Goal: Navigation & Orientation: Find specific page/section

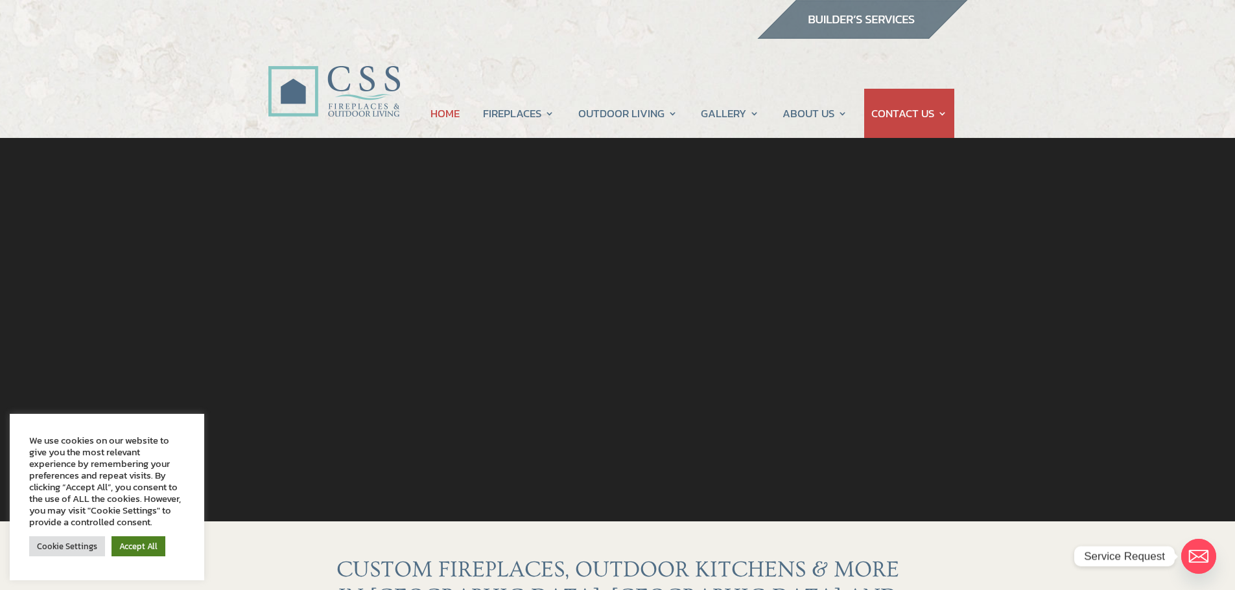
click at [150, 543] on link "Accept All" at bounding box center [138, 547] width 54 height 20
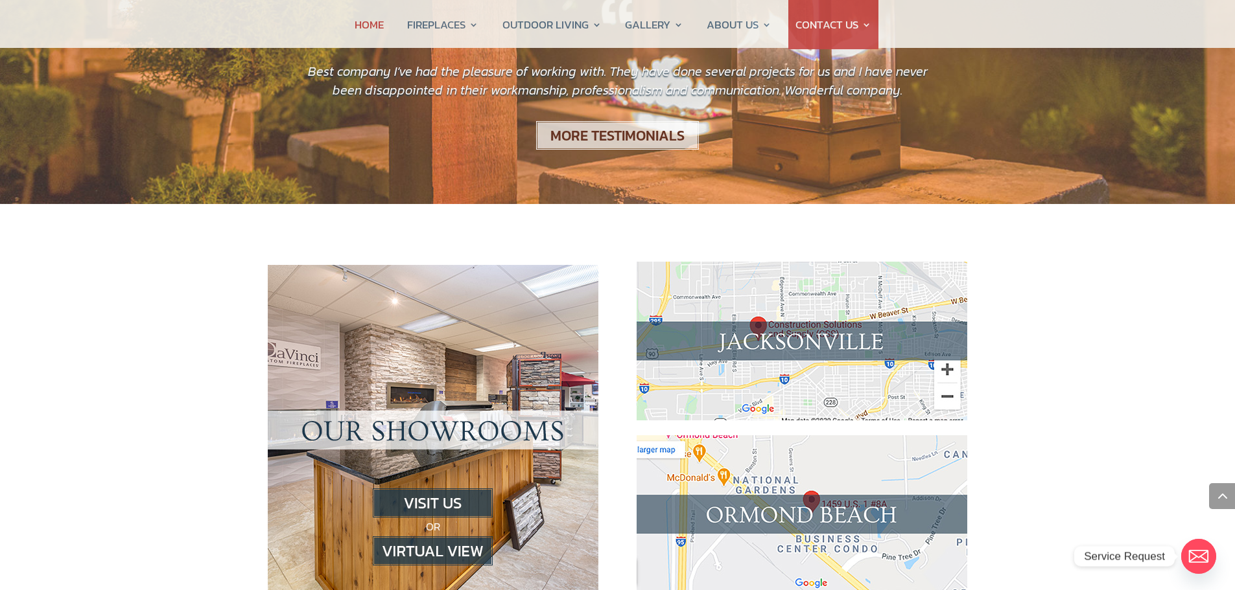
scroll to position [1167, 0]
click at [445, 488] on p "OR" at bounding box center [433, 526] width 279 height 77
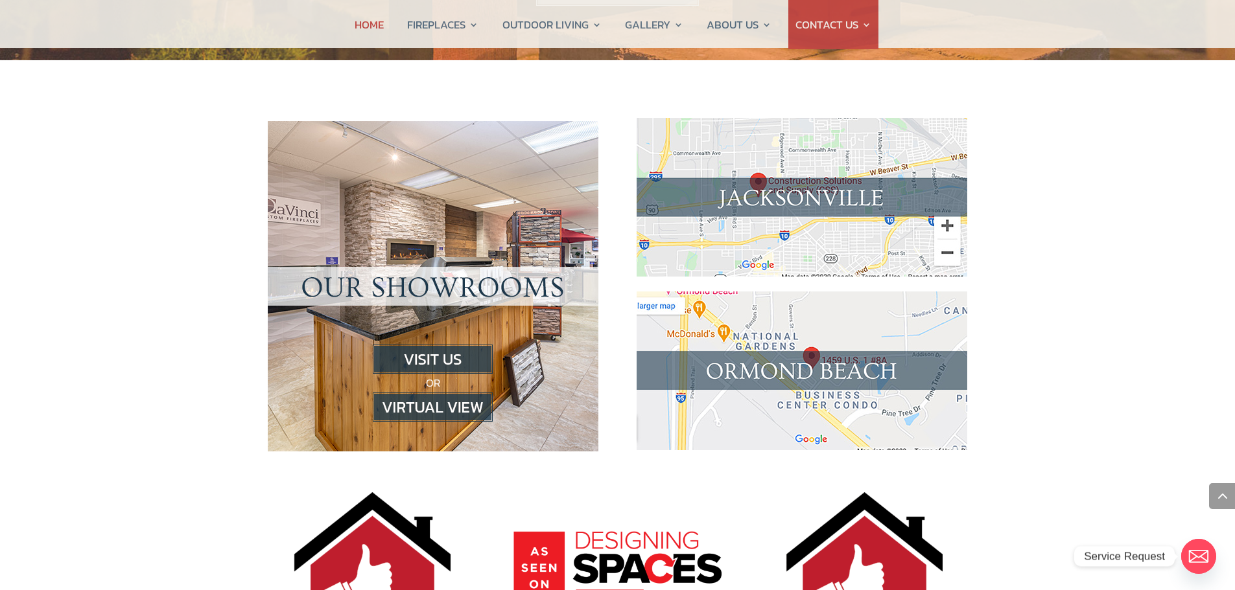
scroll to position [1296, 0]
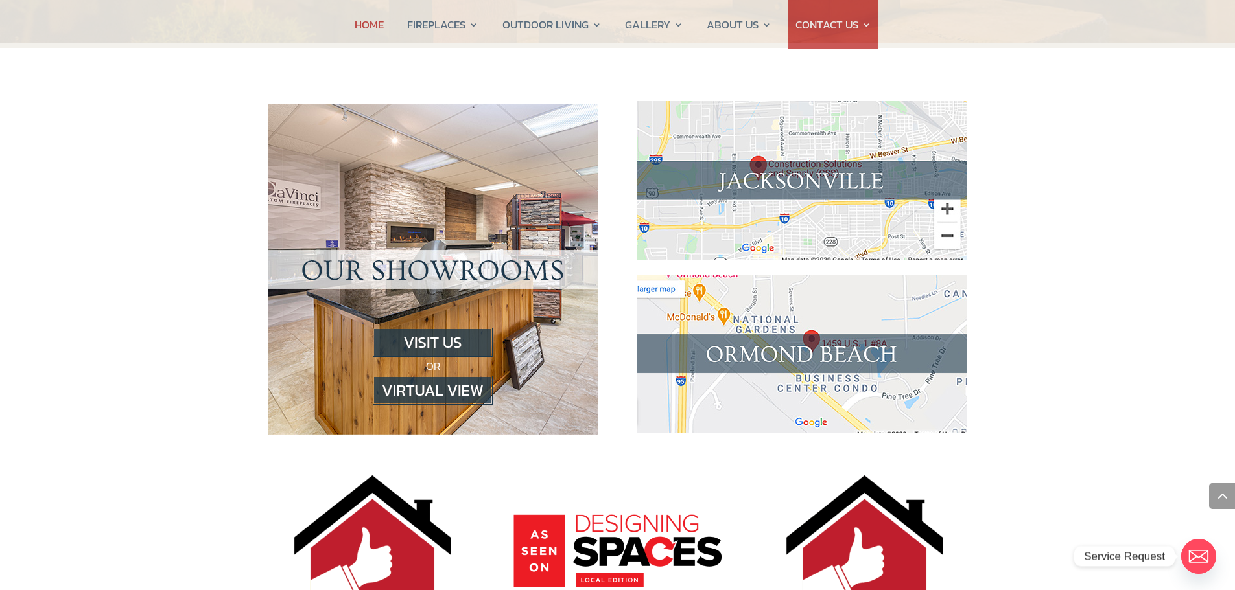
click at [419, 376] on img at bounding box center [433, 390] width 120 height 29
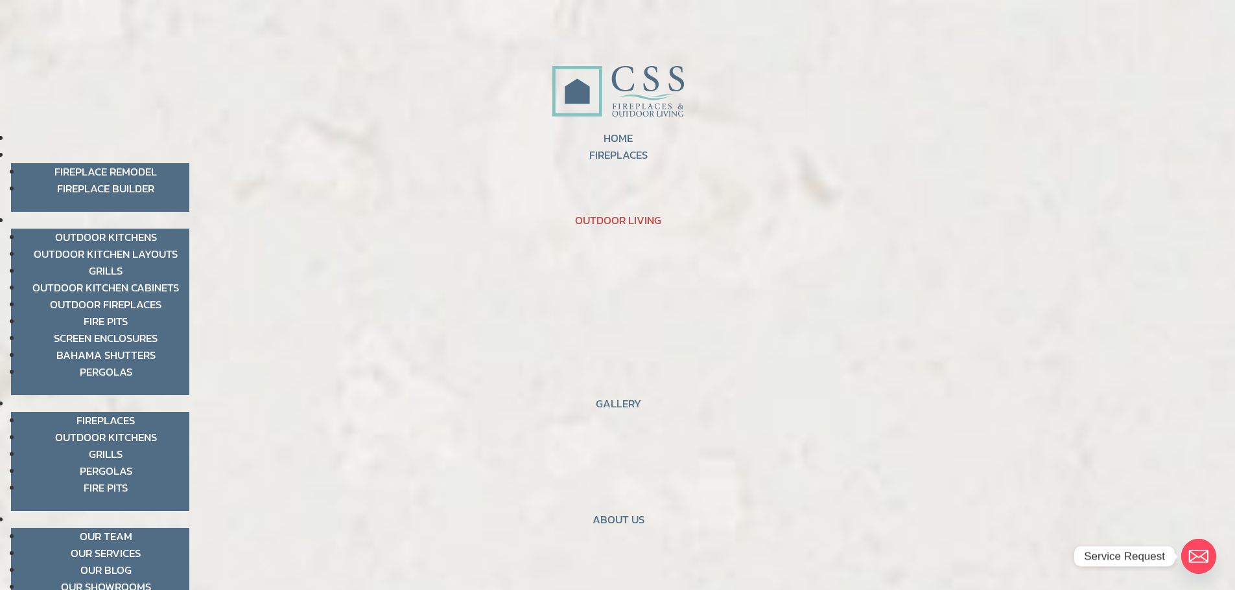
click at [590, 220] on link "OUTDOOR LIVING" at bounding box center [618, 220] width 86 height 17
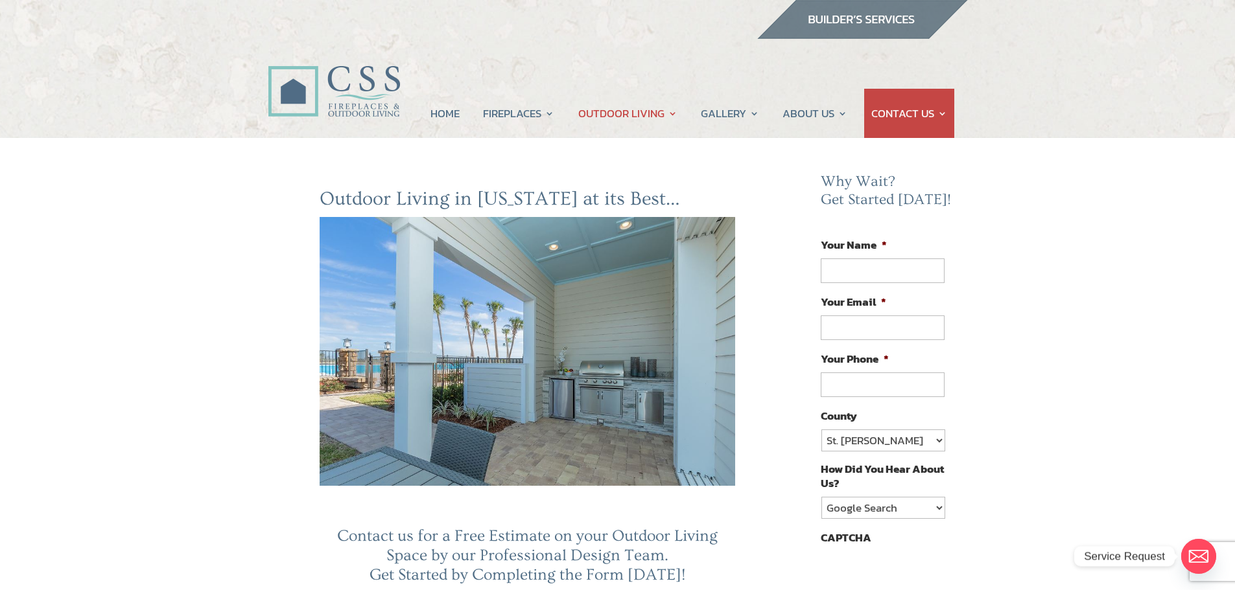
click at [542, 391] on img at bounding box center [528, 351] width 416 height 268
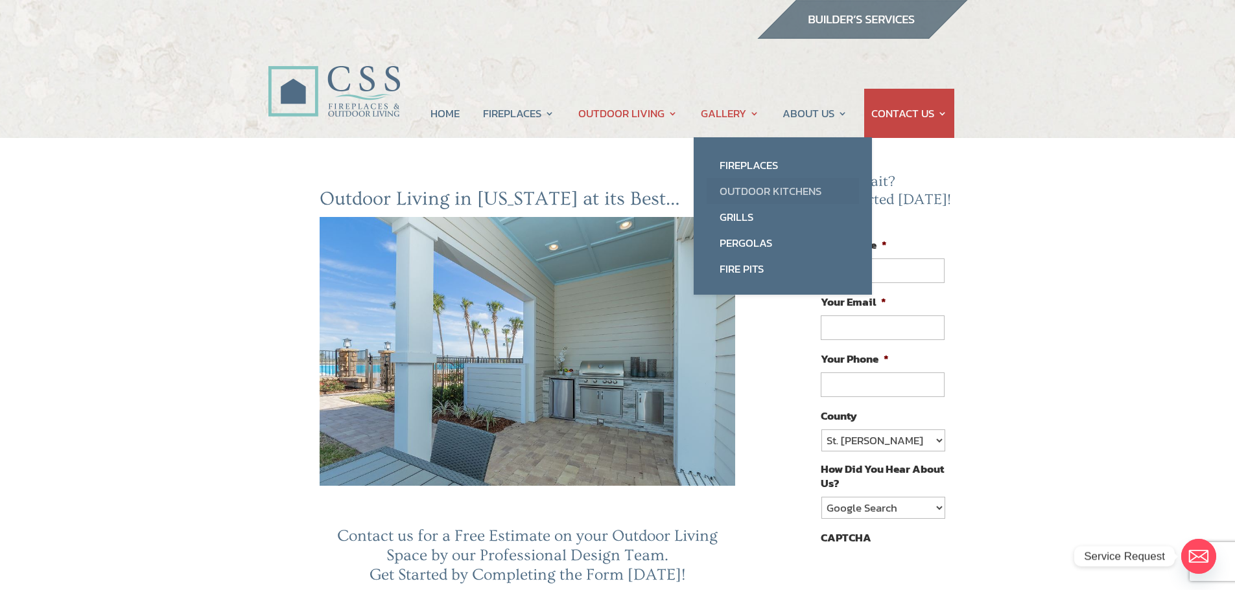
click at [736, 192] on link "Outdoor Kitchens" at bounding box center [783, 191] width 152 height 26
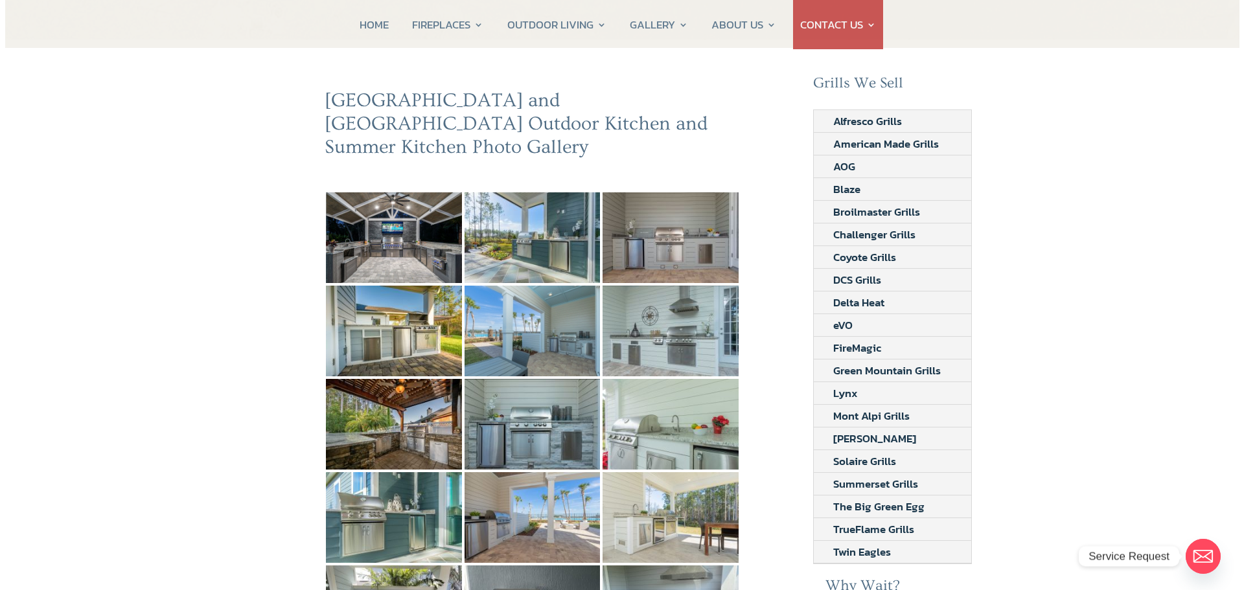
scroll to position [130, 0]
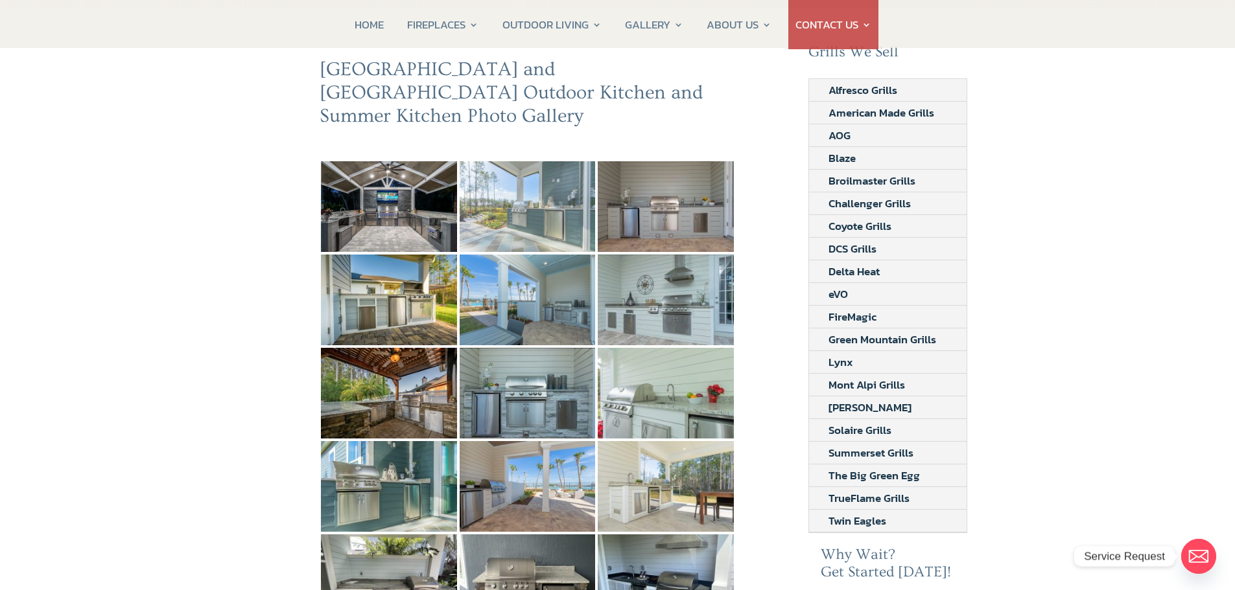
click at [508, 205] on img at bounding box center [528, 206] width 136 height 91
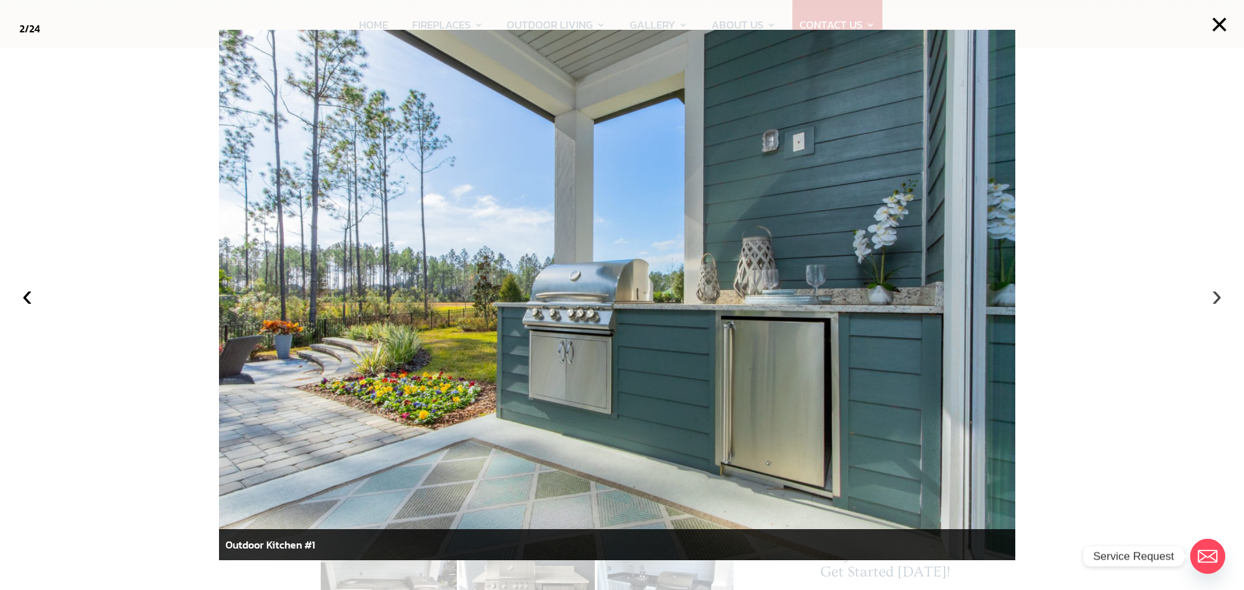
click at [1217, 299] on button "›" at bounding box center [1217, 295] width 29 height 29
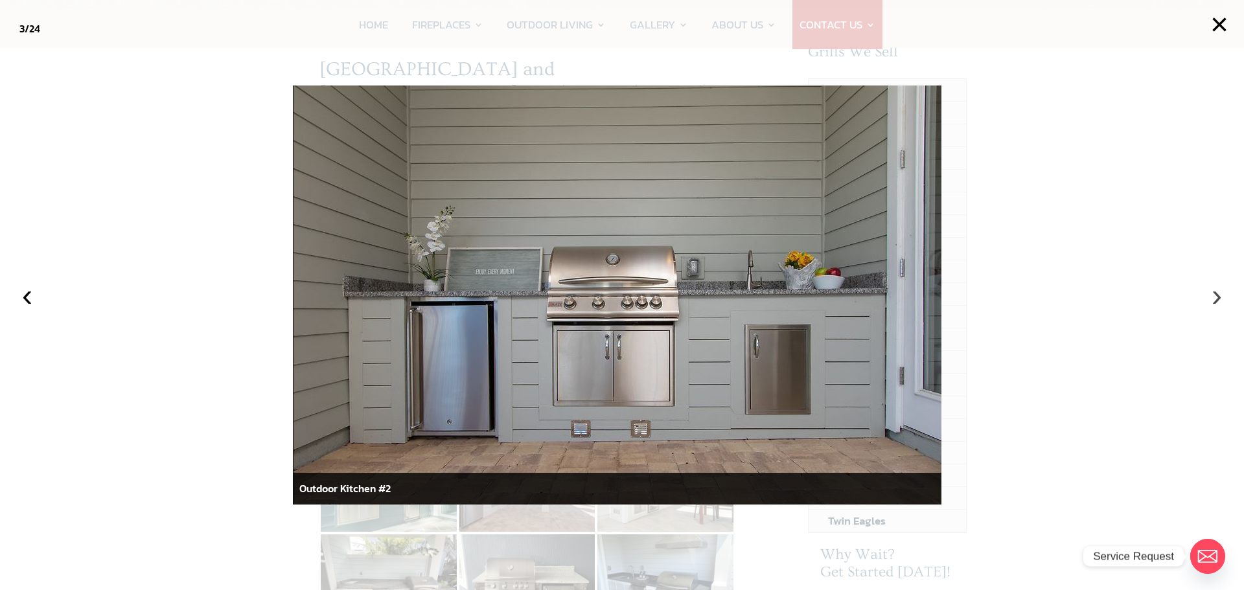
click at [1217, 299] on button "›" at bounding box center [1217, 295] width 29 height 29
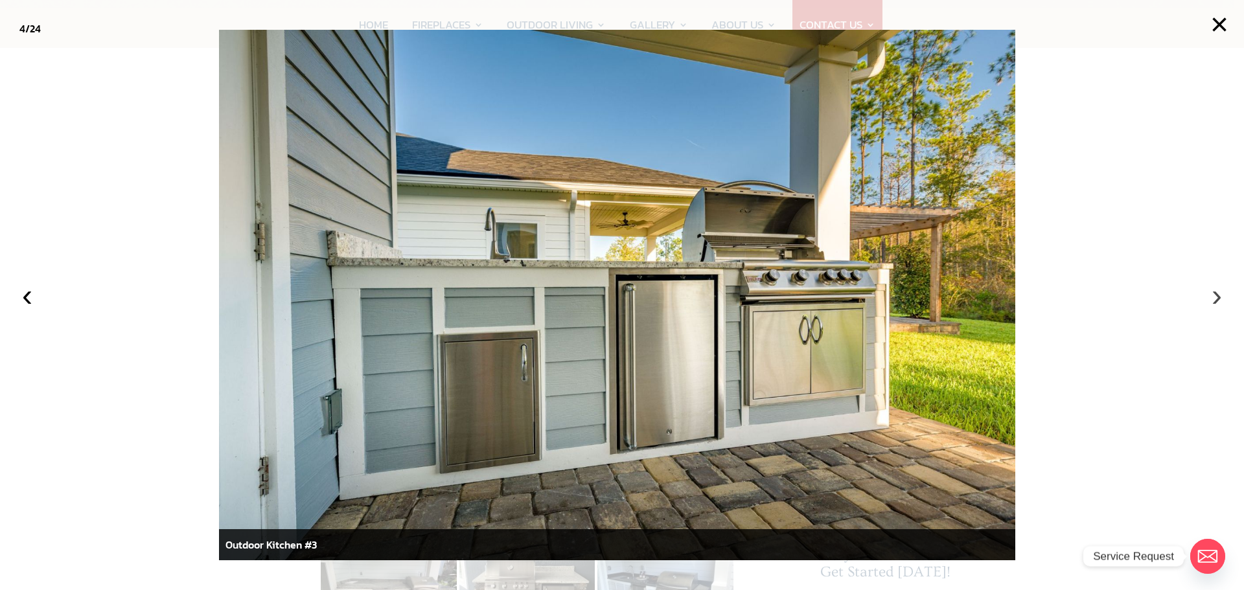
click at [1218, 299] on button "›" at bounding box center [1217, 295] width 29 height 29
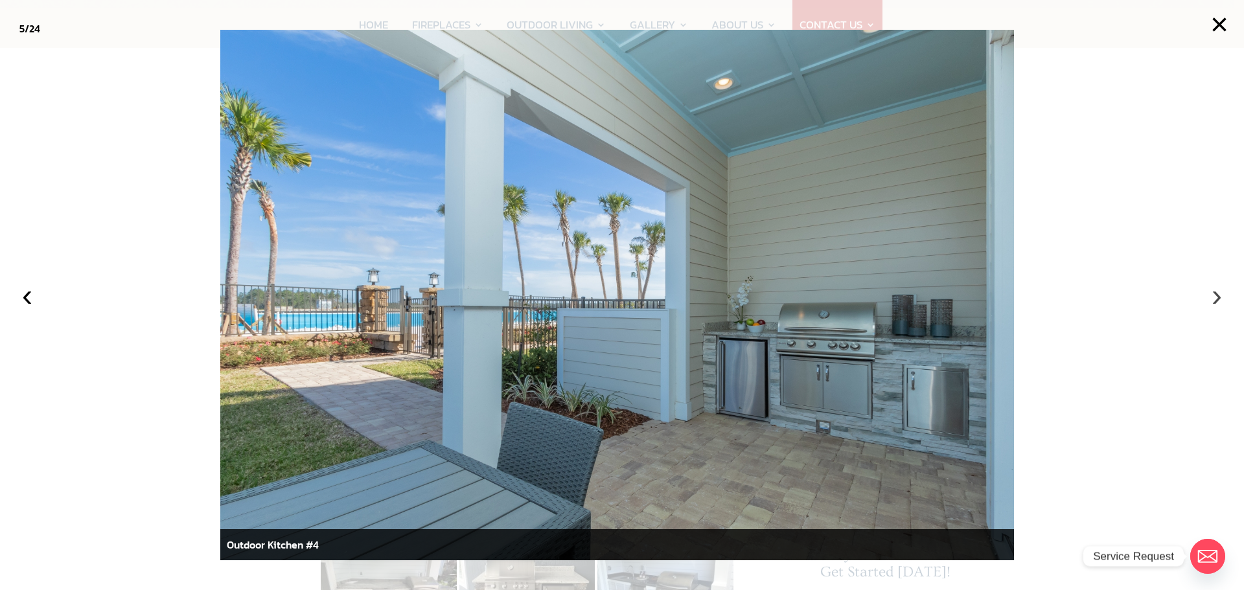
click at [1218, 299] on button "›" at bounding box center [1217, 295] width 29 height 29
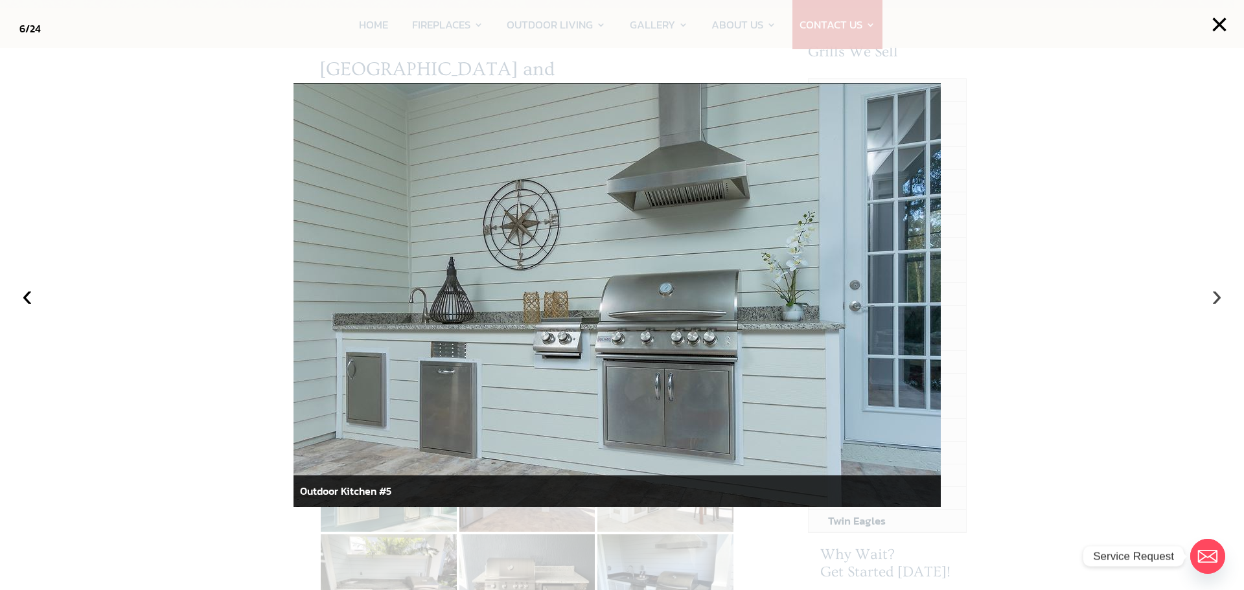
click at [1216, 297] on button "›" at bounding box center [1217, 295] width 29 height 29
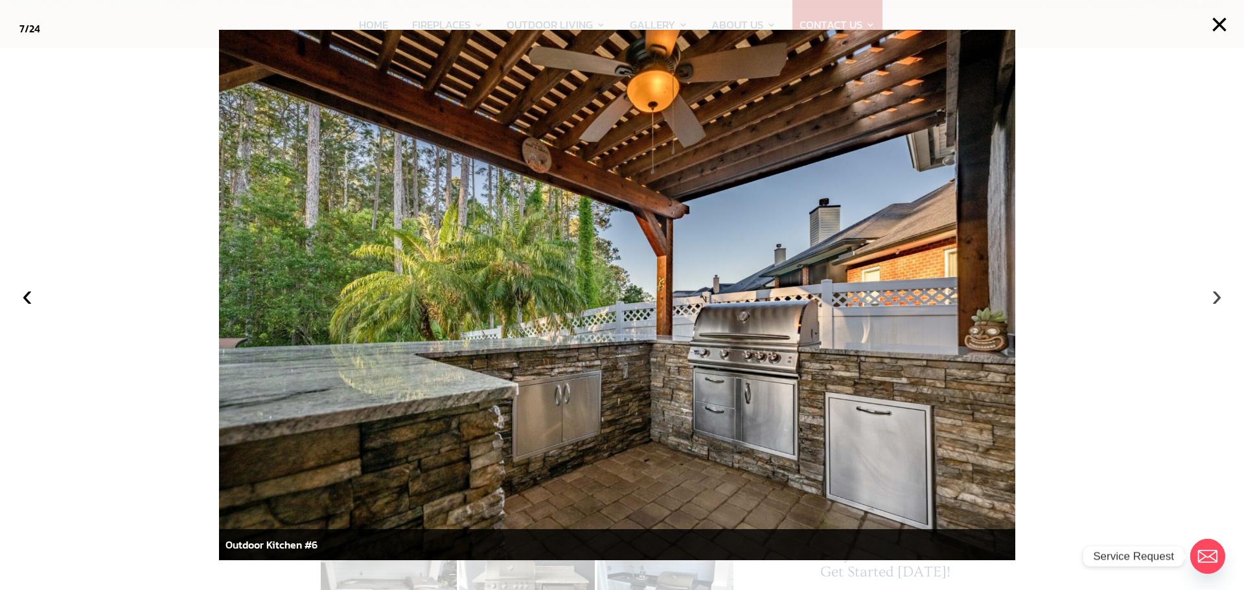
click at [1215, 303] on button "›" at bounding box center [1217, 295] width 29 height 29
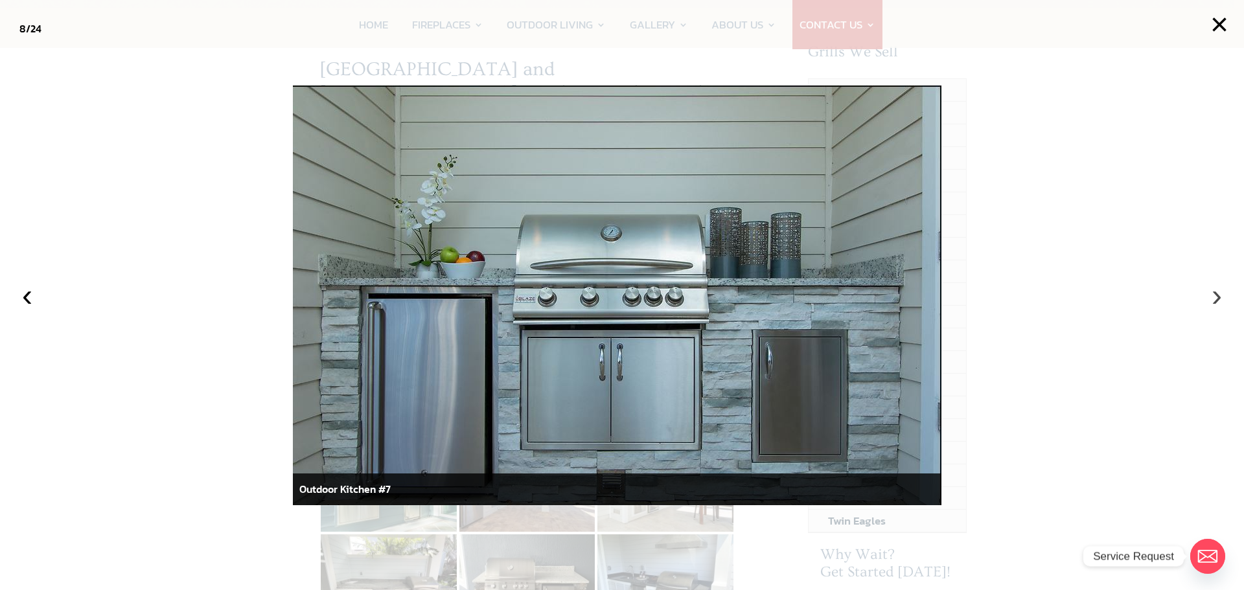
click at [1215, 303] on button "›" at bounding box center [1217, 295] width 29 height 29
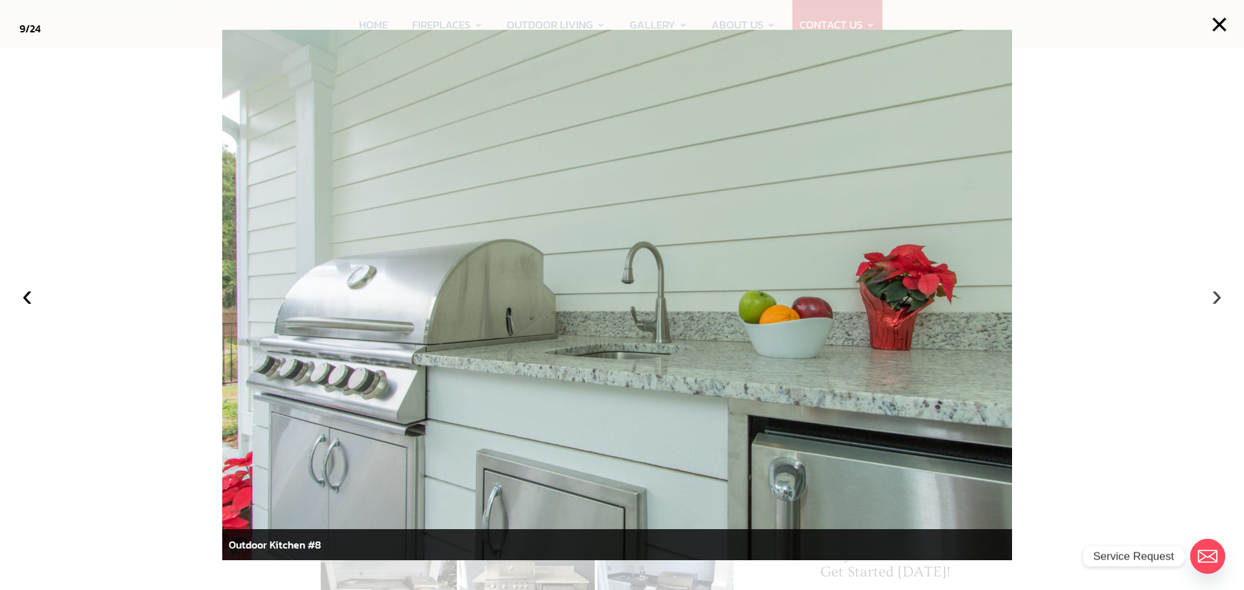
click at [1215, 303] on button "›" at bounding box center [1217, 295] width 29 height 29
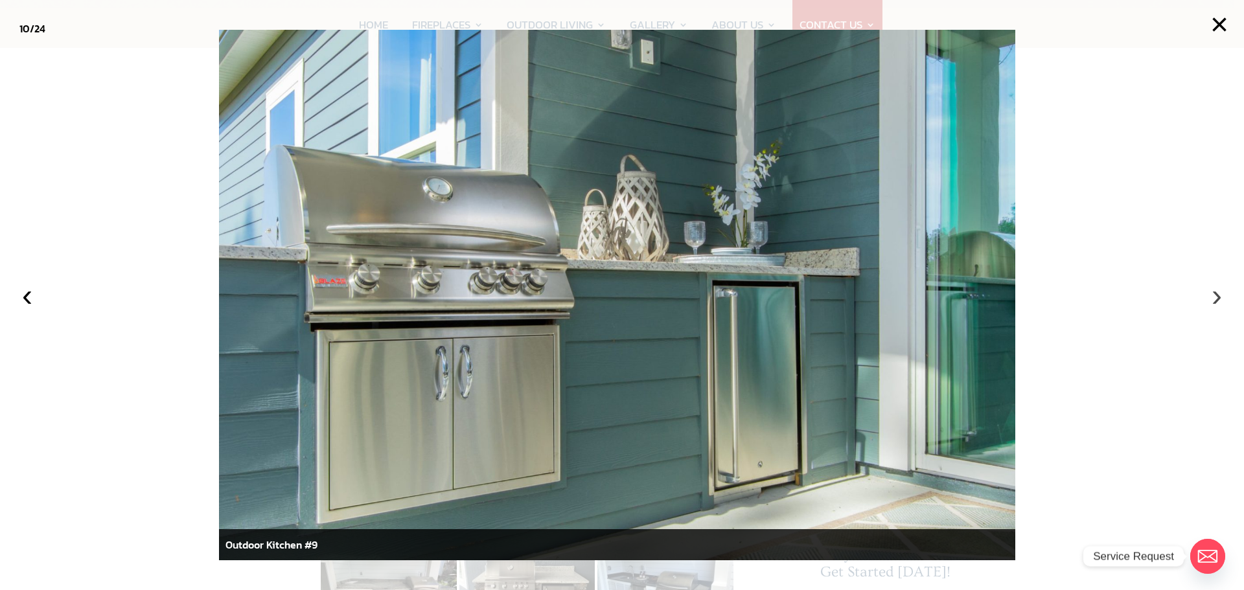
click at [1215, 303] on button "›" at bounding box center [1217, 295] width 29 height 29
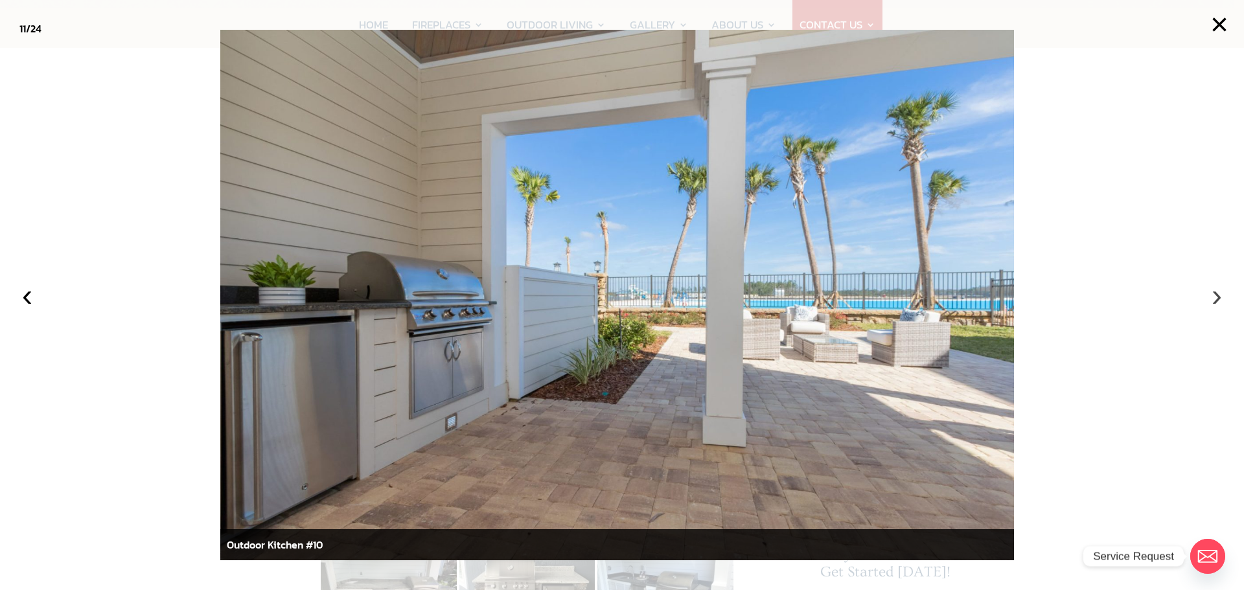
click at [1215, 303] on button "›" at bounding box center [1217, 295] width 29 height 29
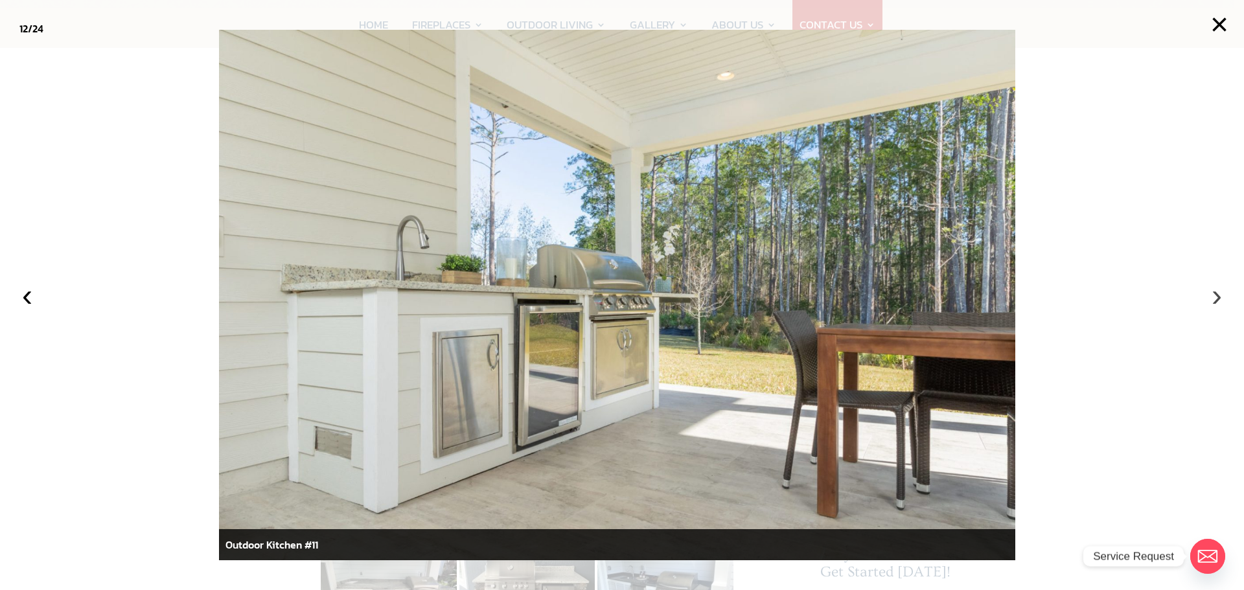
click at [1215, 302] on button "›" at bounding box center [1217, 295] width 29 height 29
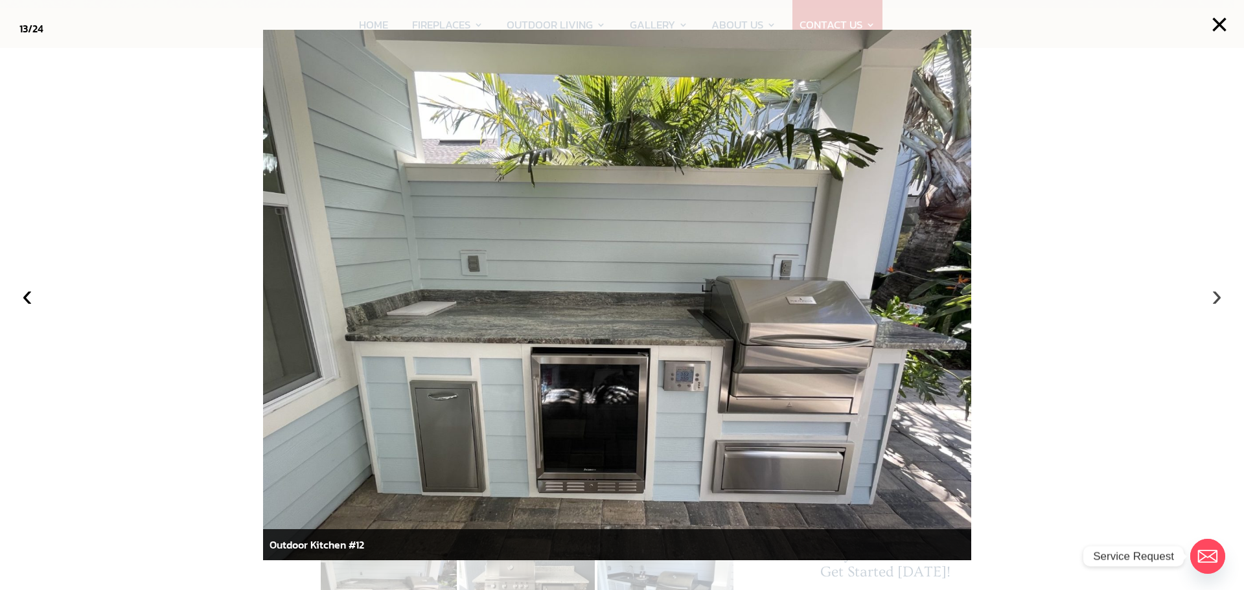
click at [1213, 299] on button "›" at bounding box center [1217, 295] width 29 height 29
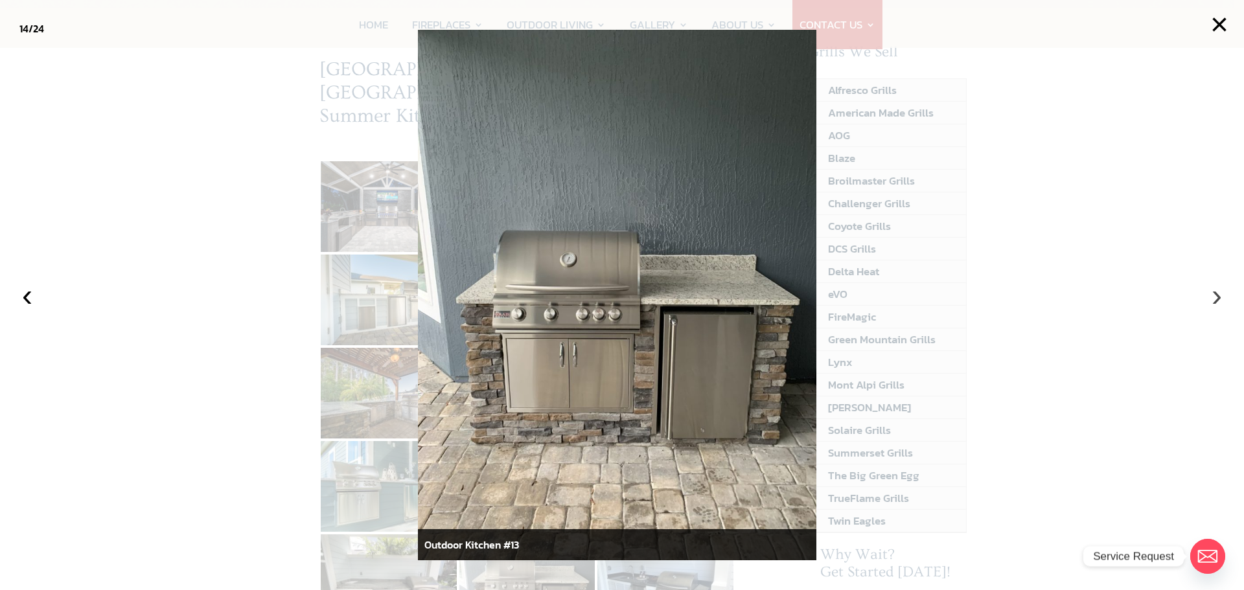
click at [1211, 299] on button "›" at bounding box center [1217, 295] width 29 height 29
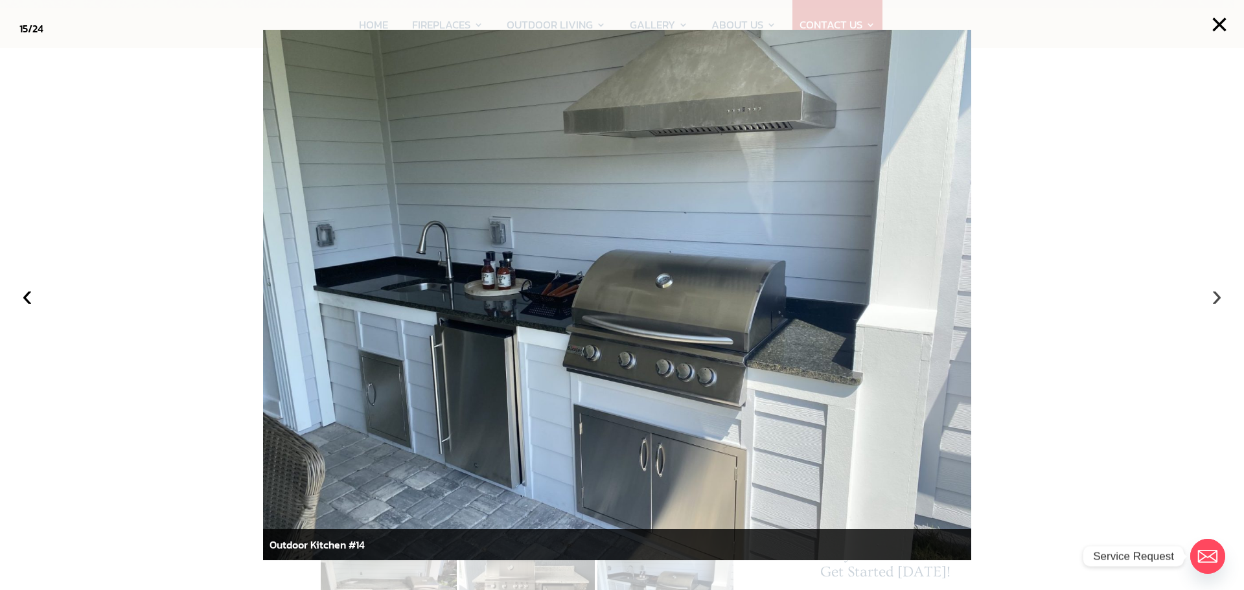
click at [1211, 298] on button "›" at bounding box center [1217, 295] width 29 height 29
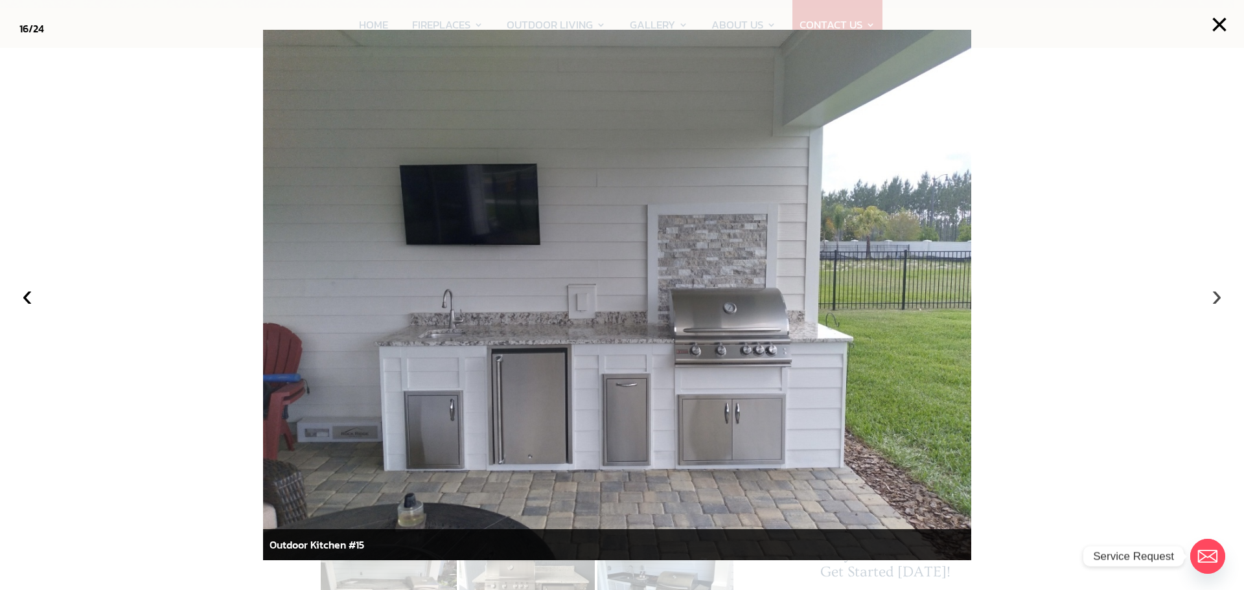
click at [1211, 299] on button "›" at bounding box center [1217, 295] width 29 height 29
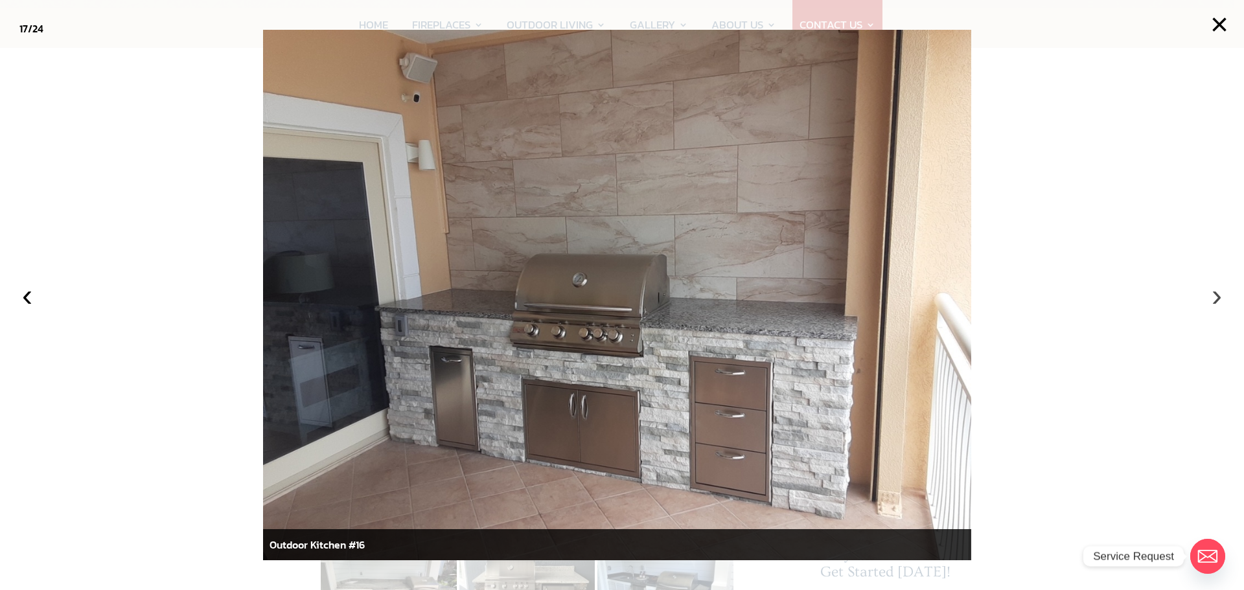
click at [1211, 299] on button "›" at bounding box center [1217, 295] width 29 height 29
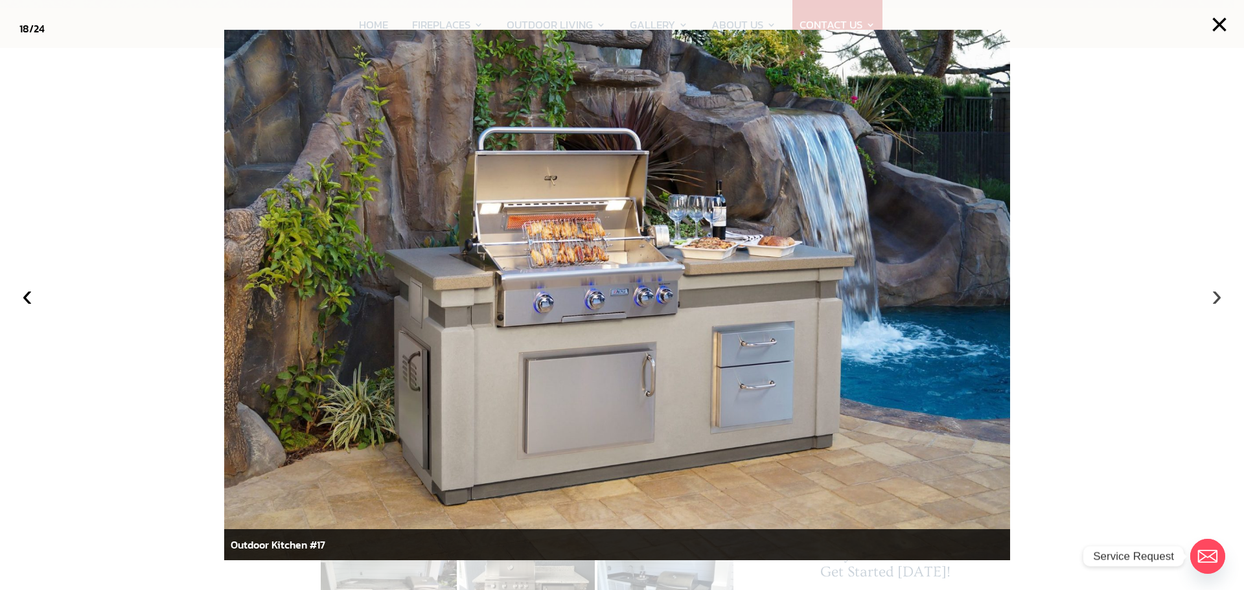
click at [1215, 298] on button "›" at bounding box center [1217, 295] width 29 height 29
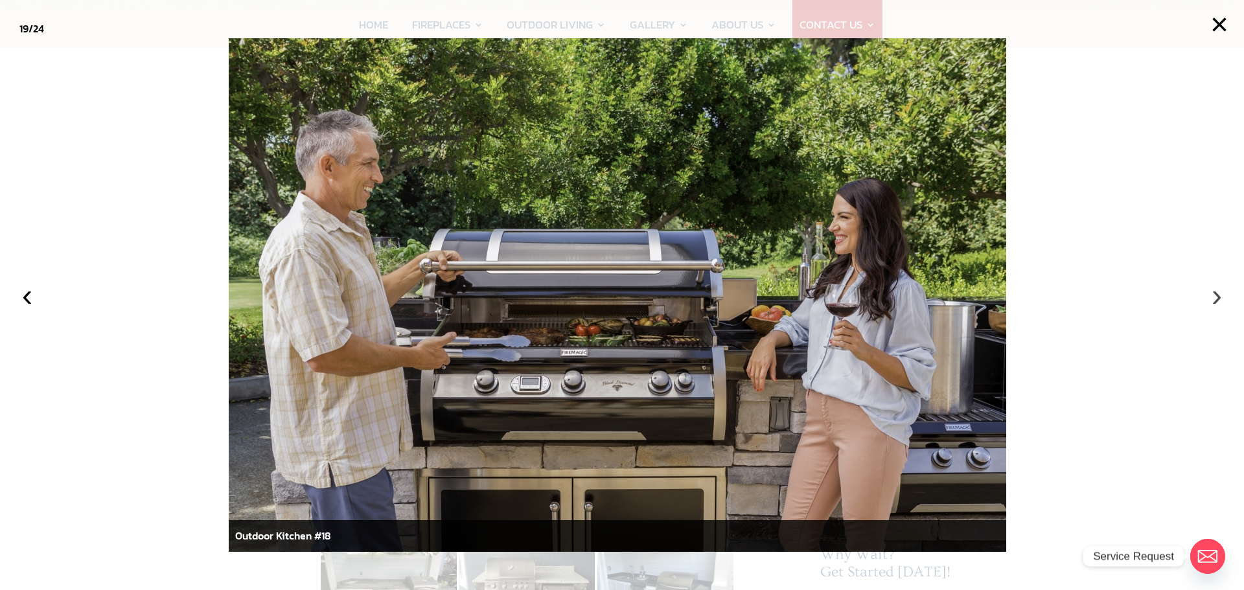
click at [1216, 296] on button "›" at bounding box center [1217, 295] width 29 height 29
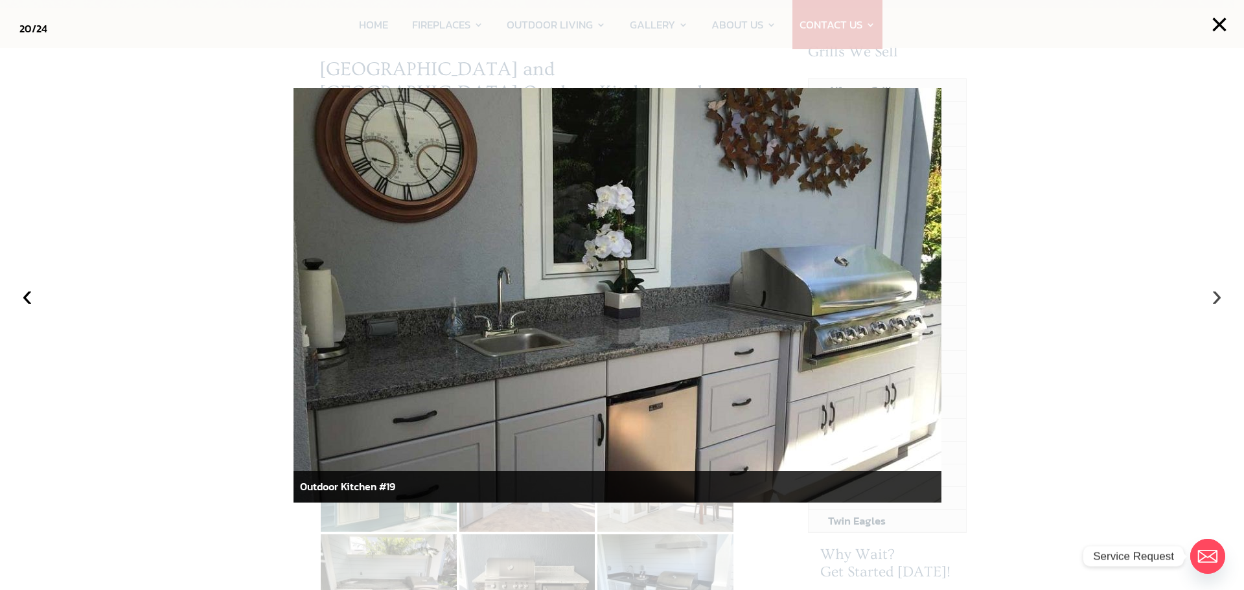
click at [1216, 296] on button "›" at bounding box center [1217, 295] width 29 height 29
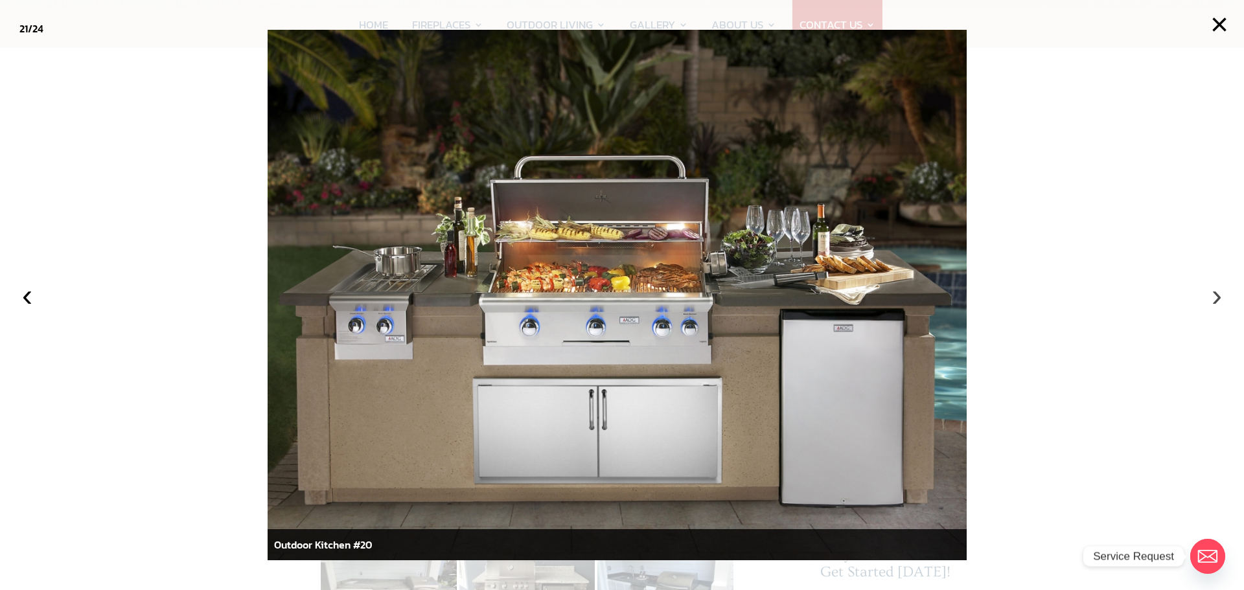
click at [1217, 296] on button "›" at bounding box center [1217, 295] width 29 height 29
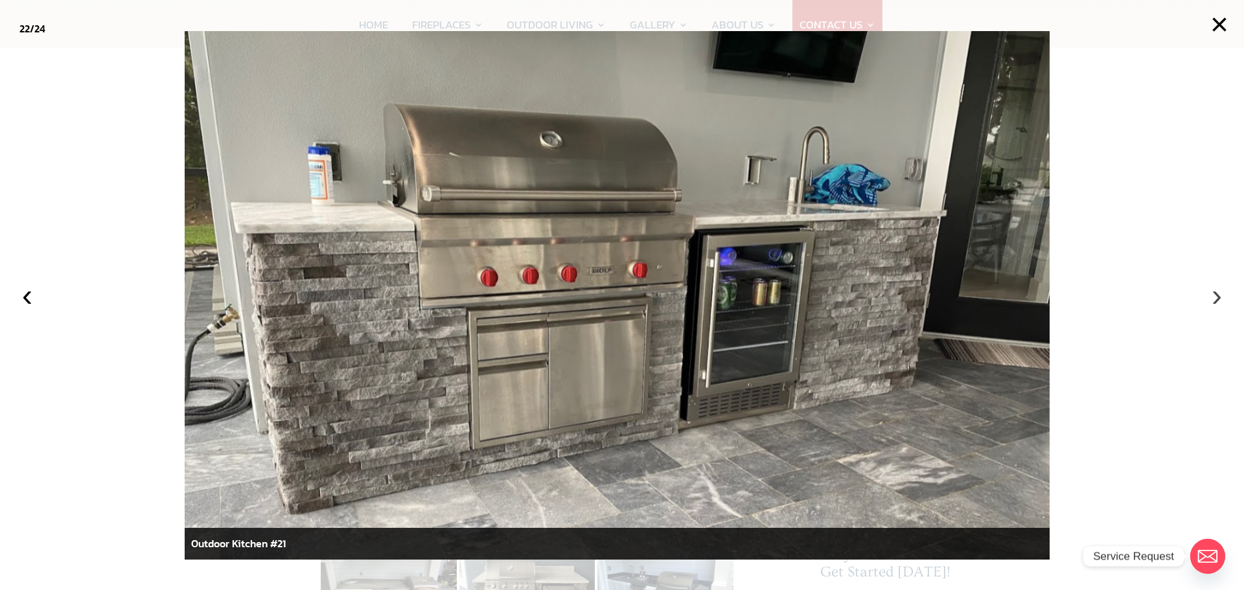
click at [1217, 296] on button "›" at bounding box center [1217, 295] width 29 height 29
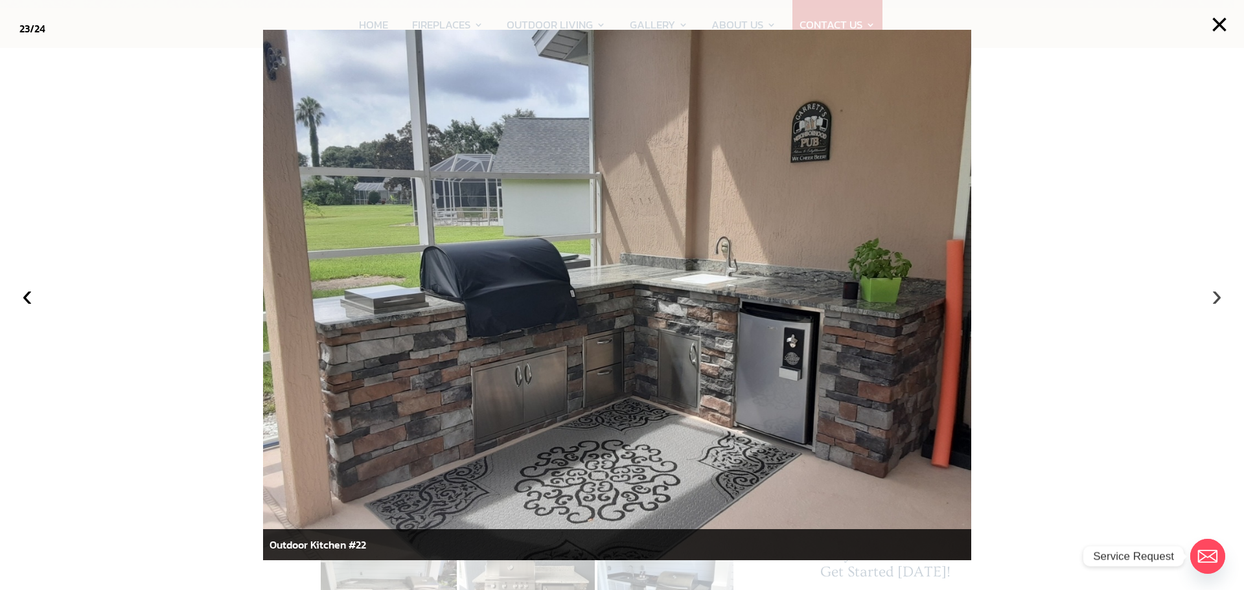
click at [1219, 296] on button "›" at bounding box center [1217, 295] width 29 height 29
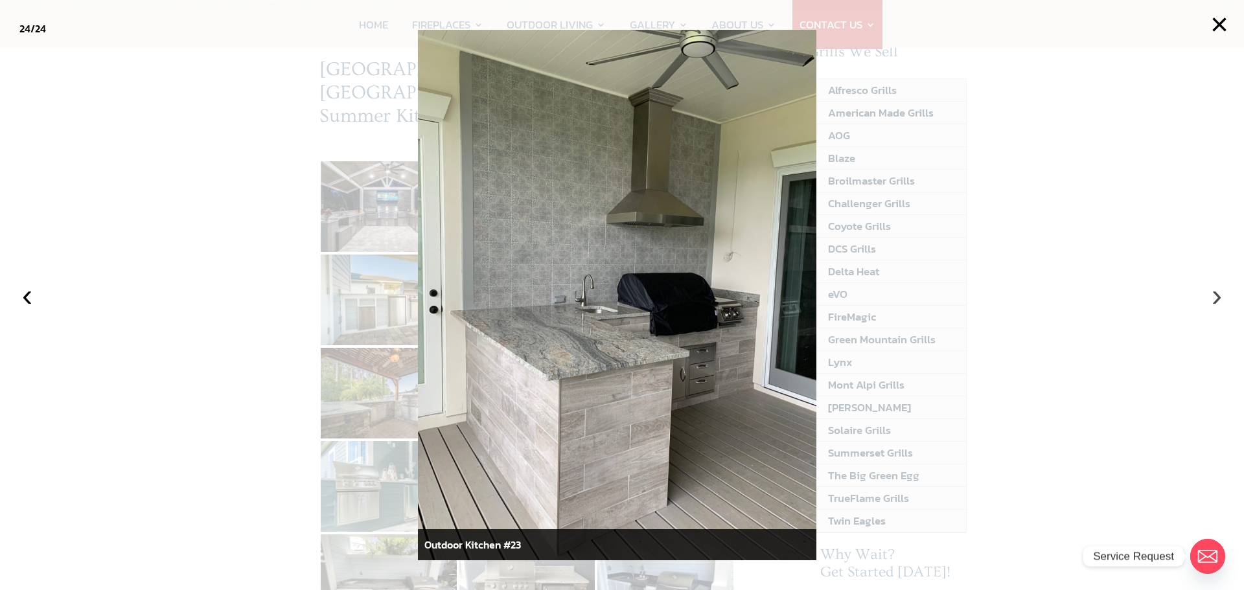
click at [1219, 296] on button "›" at bounding box center [1217, 295] width 29 height 29
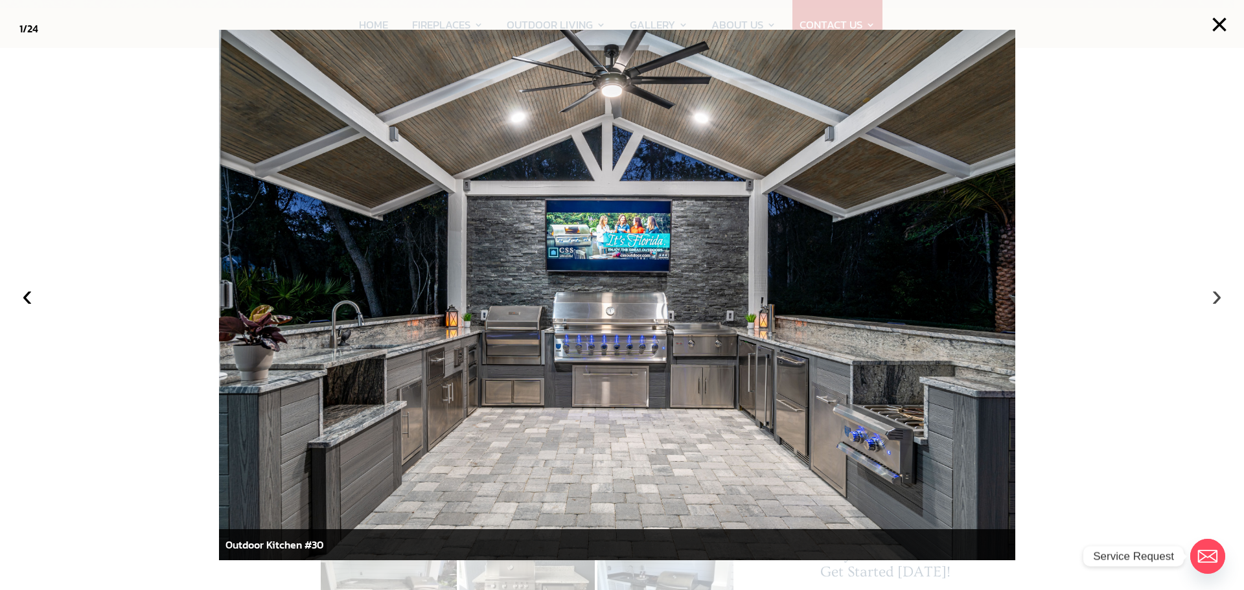
click at [1222, 293] on button "›" at bounding box center [1217, 295] width 29 height 29
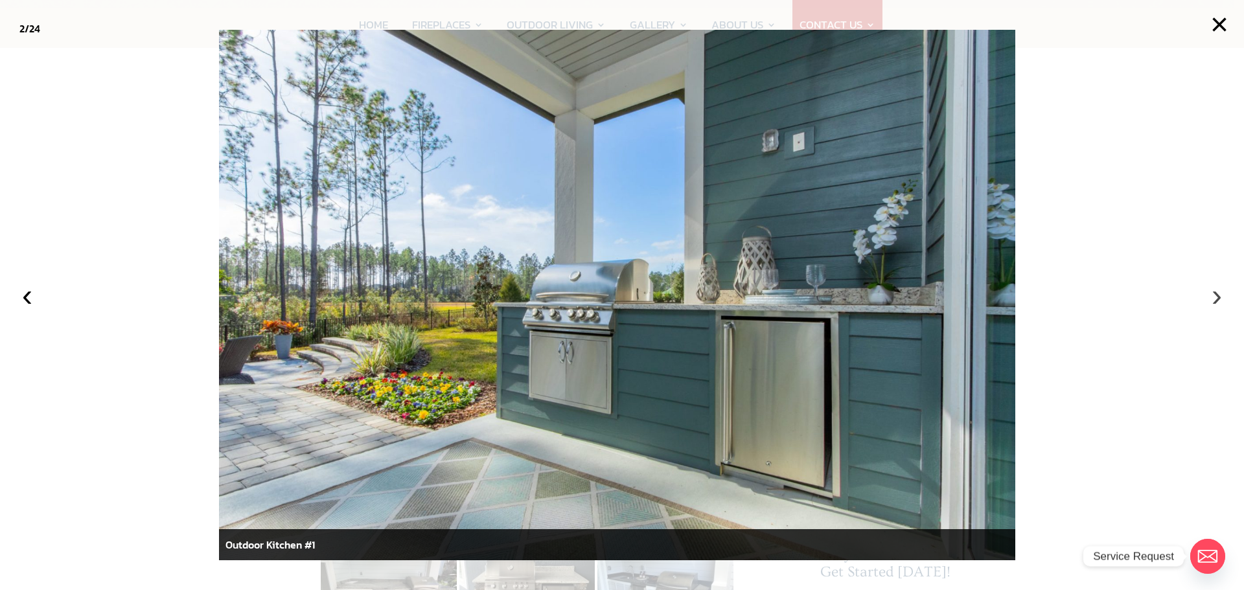
click at [1222, 293] on button "›" at bounding box center [1217, 295] width 29 height 29
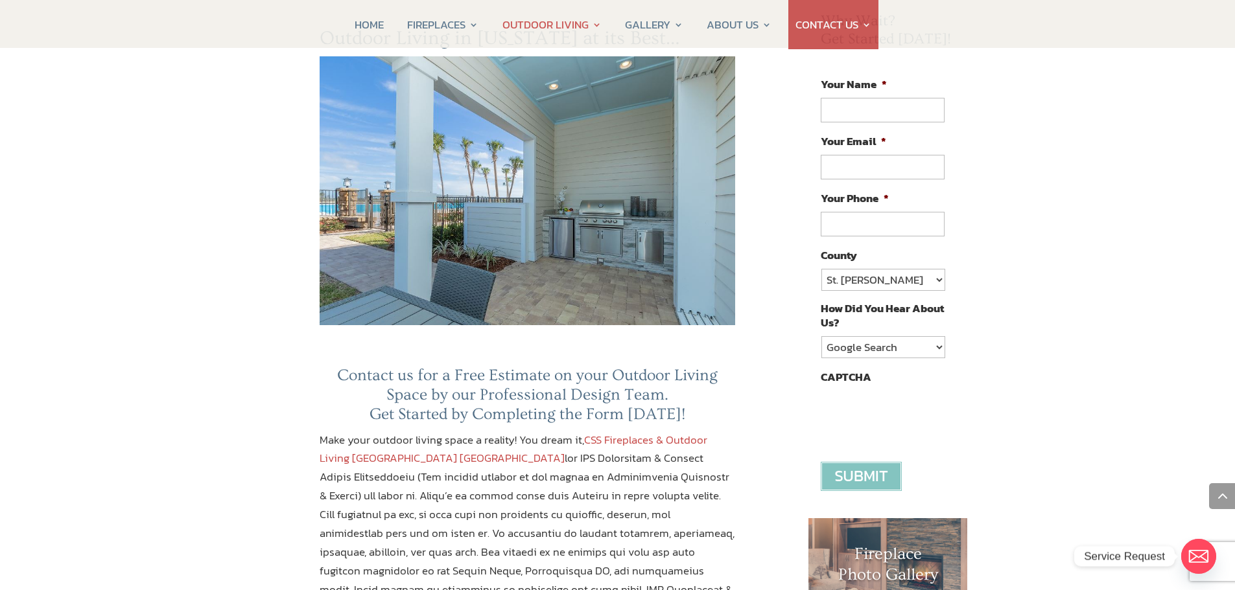
scroll to position [972, 0]
